Goal: Information Seeking & Learning: Find contact information

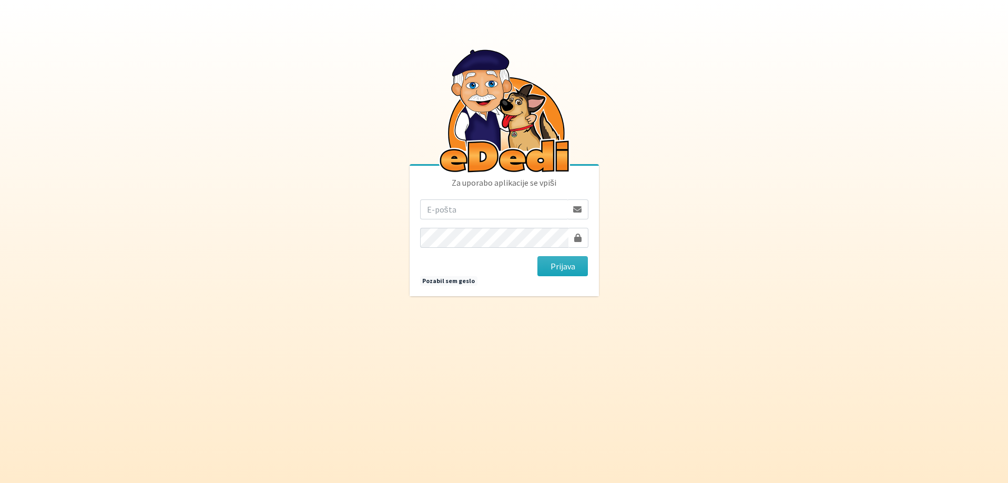
drag, startPoint x: 0, startPoint y: 0, endPoint x: 465, endPoint y: 206, distance: 508.4
click at [465, 206] on input "email" at bounding box center [493, 209] width 147 height 20
type input "primozenko@gmail.com"
click at [537, 256] on button "Prijava" at bounding box center [562, 266] width 51 height 20
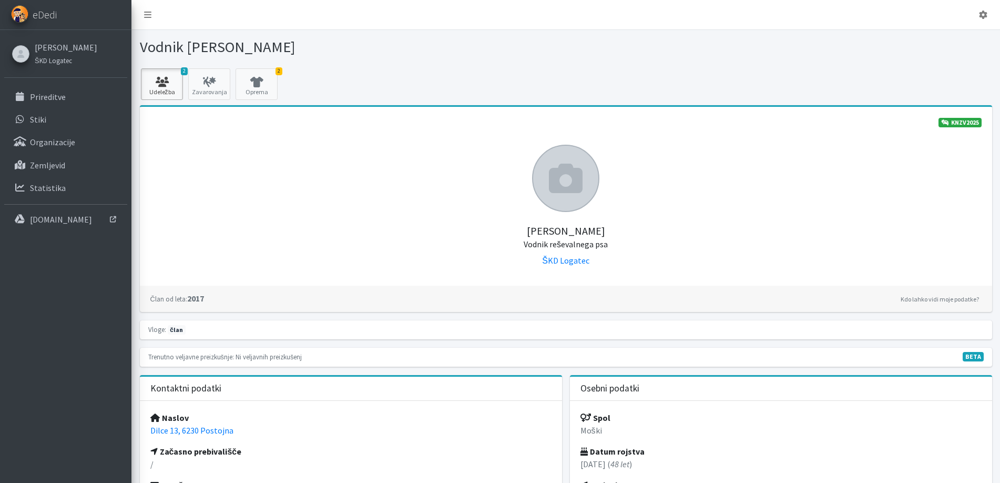
click at [162, 86] on icon at bounding box center [162, 82] width 36 height 11
click at [261, 82] on icon at bounding box center [257, 82] width 36 height 11
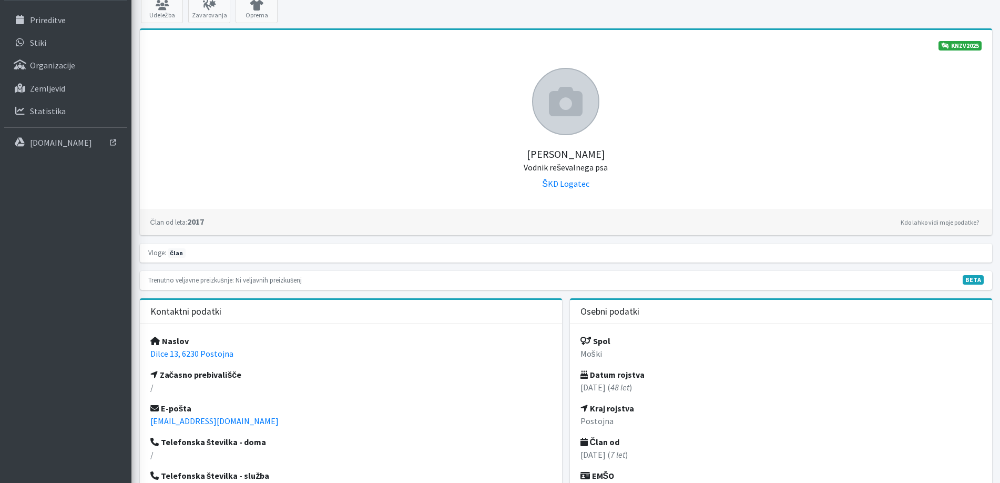
scroll to position [210, 0]
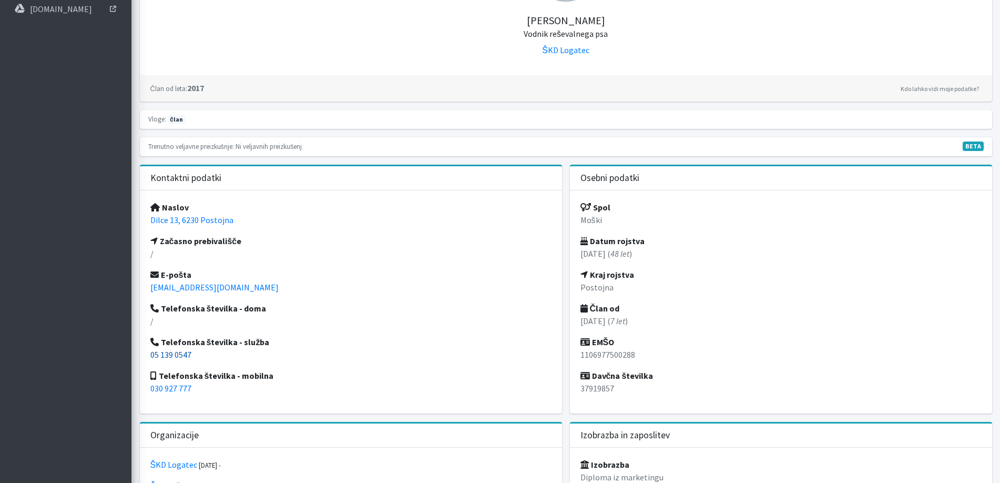
click at [177, 357] on link "05 139 0547" at bounding box center [170, 354] width 41 height 11
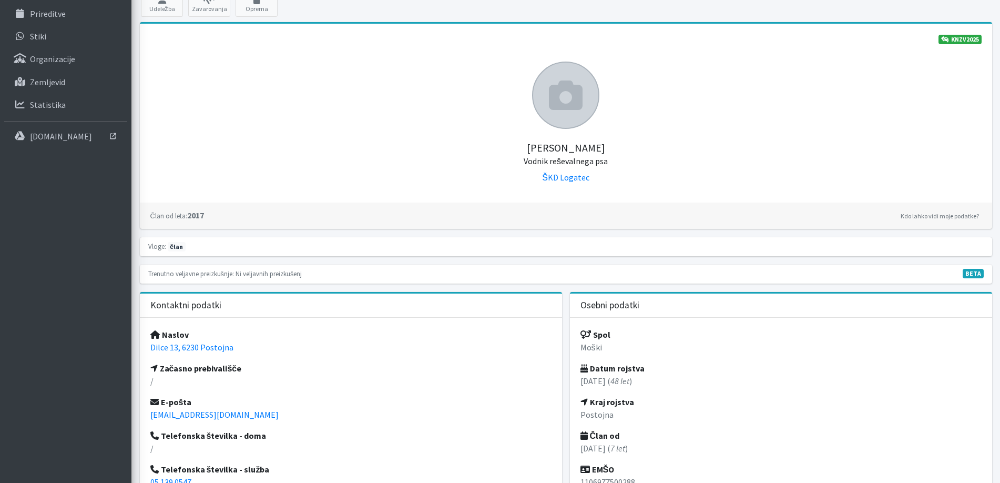
scroll to position [0, 0]
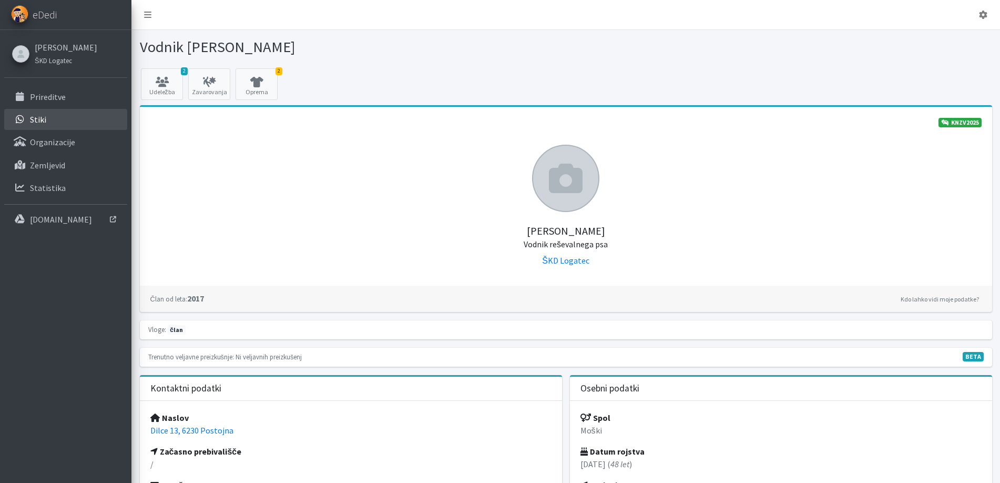
click at [47, 114] on link "Stiki" at bounding box center [65, 119] width 123 height 21
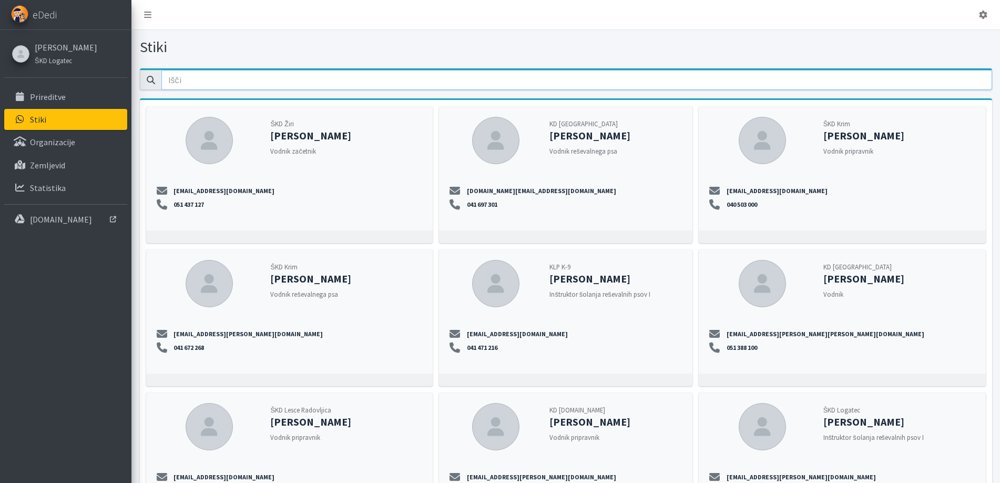
click at [200, 76] on input "email" at bounding box center [576, 80] width 831 height 20
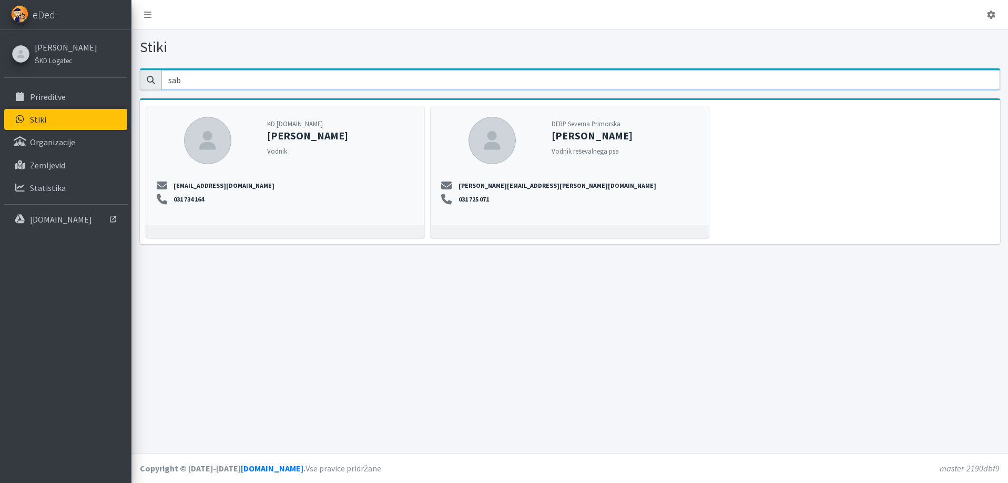
type input "sab"
drag, startPoint x: 546, startPoint y: 187, endPoint x: 457, endPoint y: 188, distance: 88.9
click at [457, 188] on li "sabina.zelinscek@erps.si" at bounding box center [569, 185] width 257 height 9
copy link "sabina.zelinscek@erps.si"
click at [63, 58] on small "ŠKD Logatec" at bounding box center [53, 60] width 37 height 8
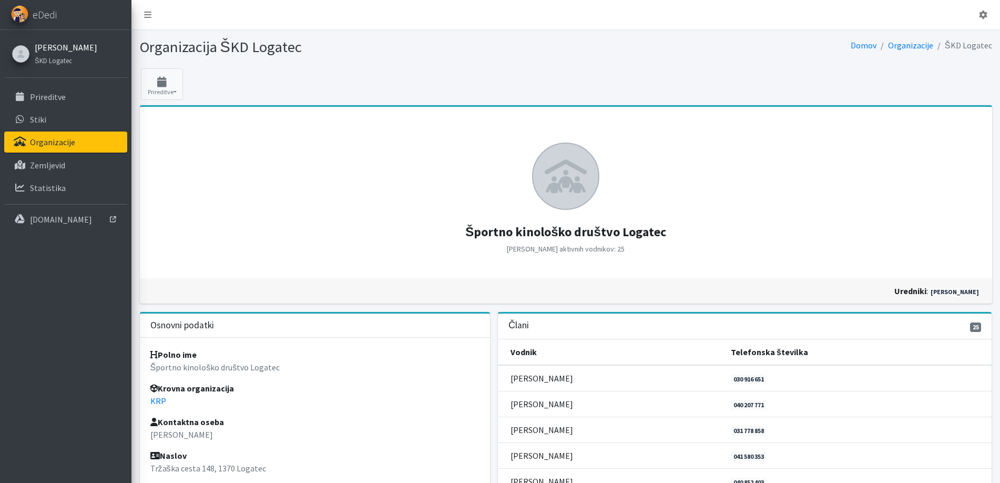
click at [61, 46] on link "[PERSON_NAME]" at bounding box center [66, 47] width 63 height 13
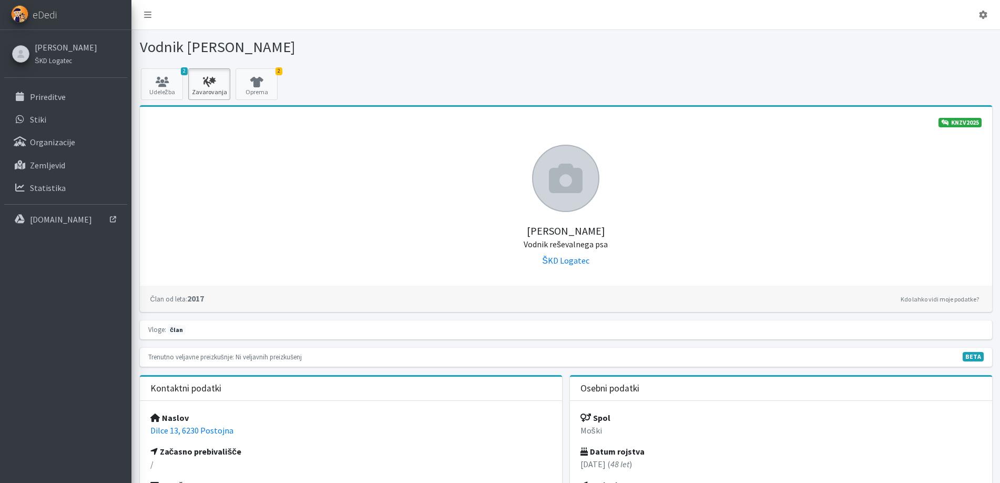
click at [200, 83] on icon at bounding box center [209, 82] width 36 height 11
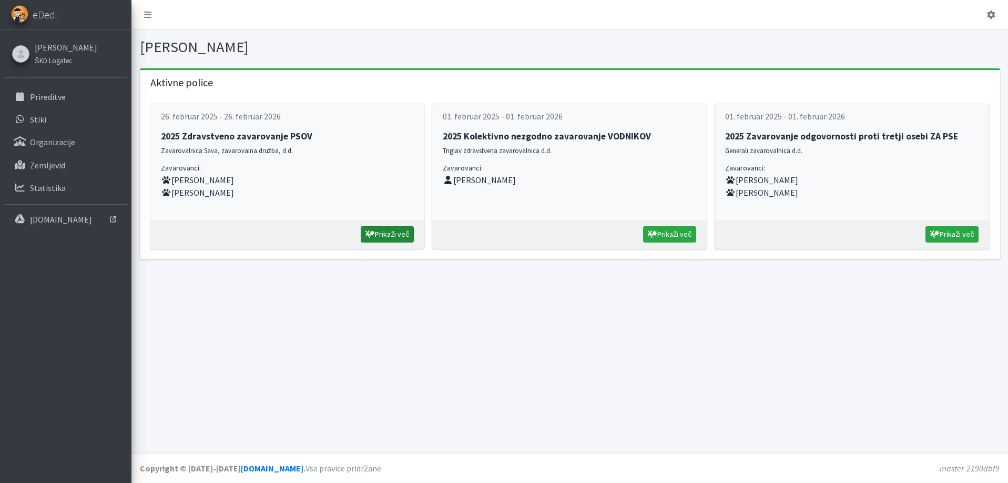
click at [387, 231] on link "Prikaži več" at bounding box center [387, 234] width 53 height 16
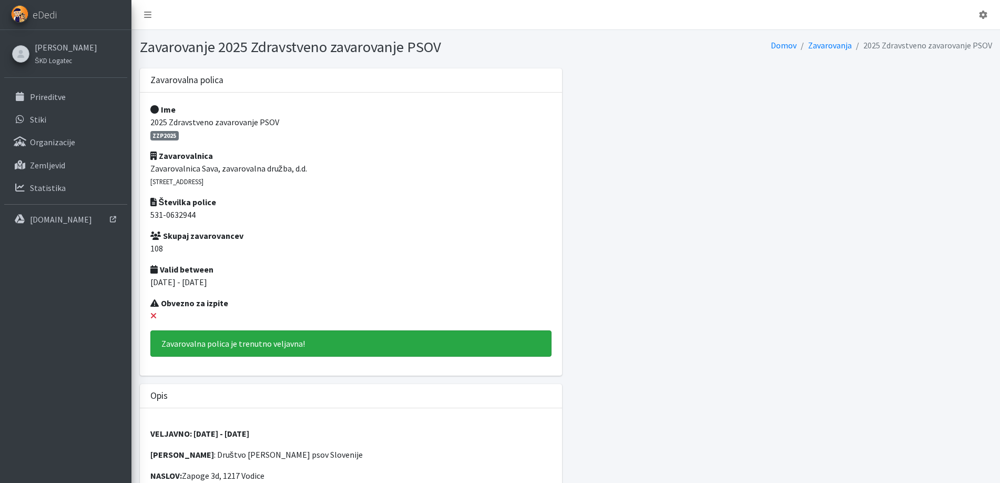
click at [161, 131] on span "ZZP2025" at bounding box center [164, 135] width 29 height 9
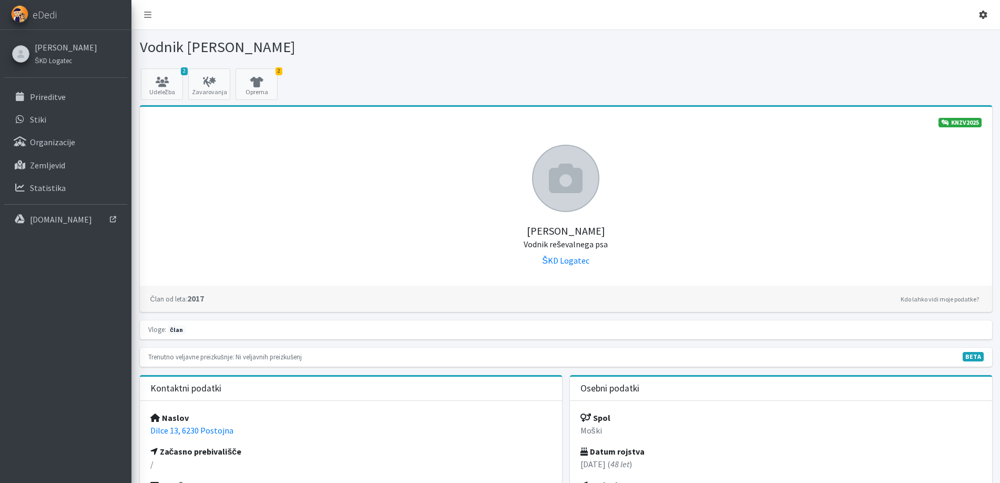
click at [983, 13] on icon at bounding box center [983, 15] width 8 height 8
click at [956, 43] on link "Odjavi se" at bounding box center [953, 39] width 83 height 17
